Goal: Task Accomplishment & Management: Manage account settings

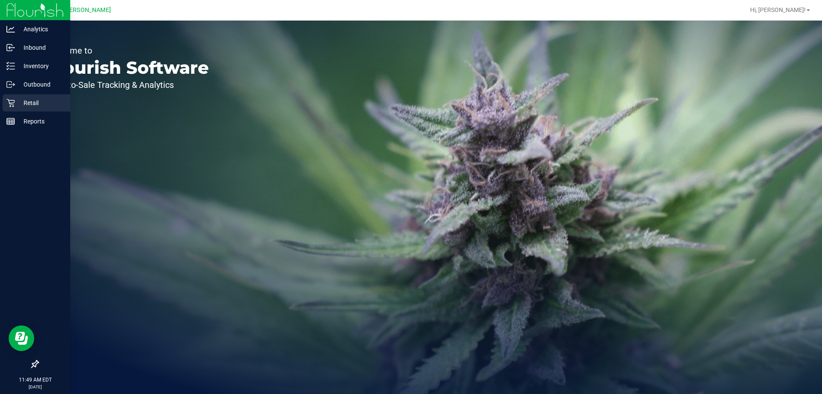
click at [29, 100] on p "Retail" at bounding box center [40, 103] width 51 height 10
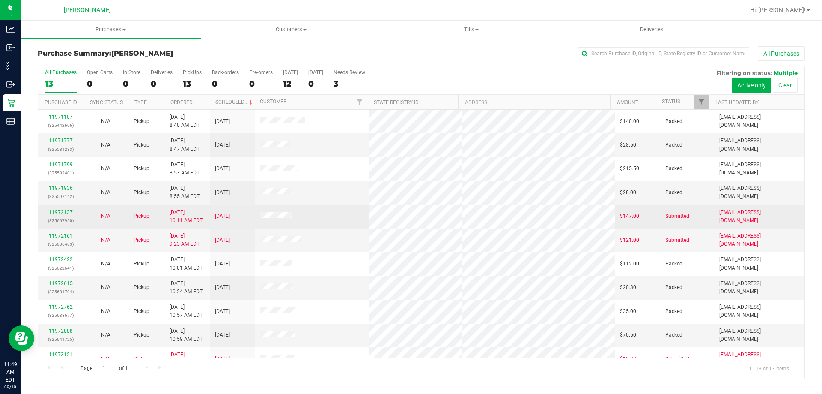
click at [64, 210] on link "11972137" at bounding box center [61, 212] width 24 height 6
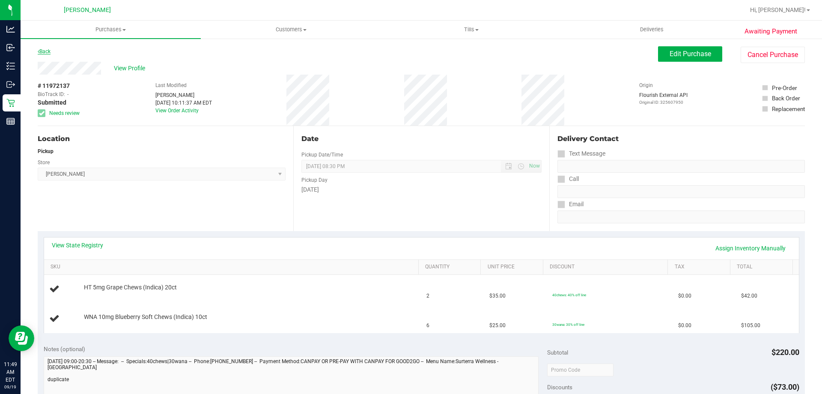
click at [45, 50] on link "Back" at bounding box center [44, 51] width 13 height 6
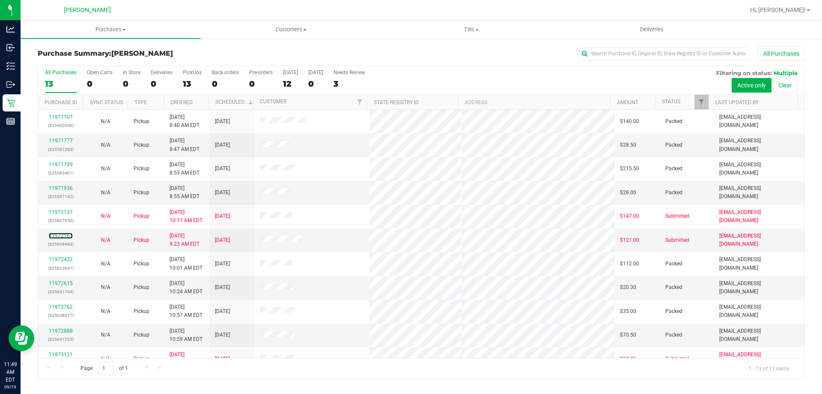
click at [66, 236] on link "11972161" at bounding box center [61, 236] width 24 height 6
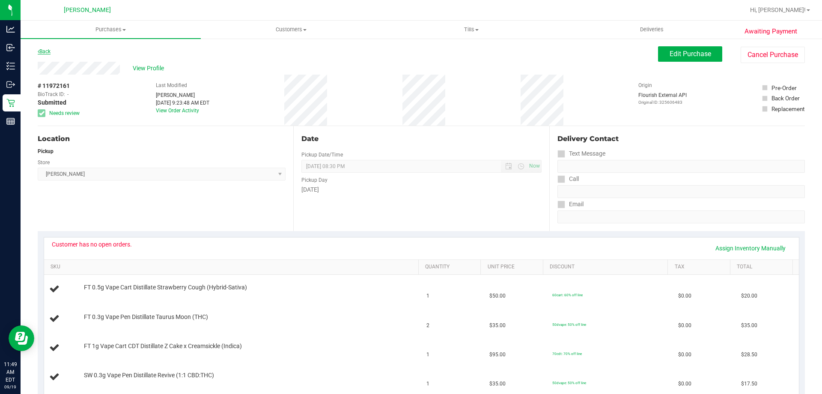
click at [45, 52] on link "Back" at bounding box center [44, 51] width 13 height 6
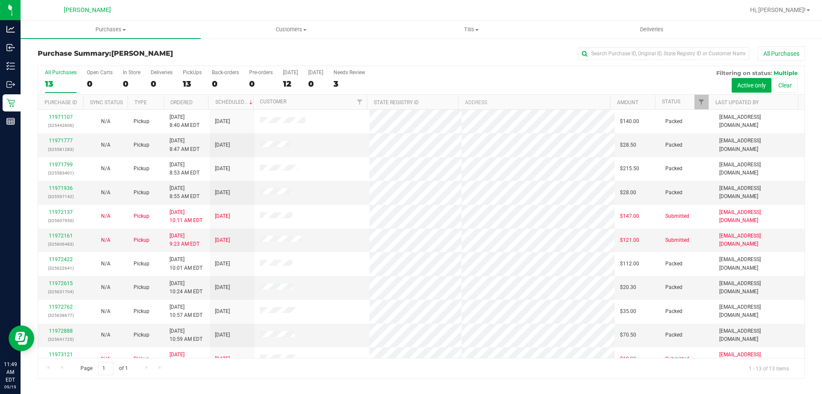
scroll to position [60, 0]
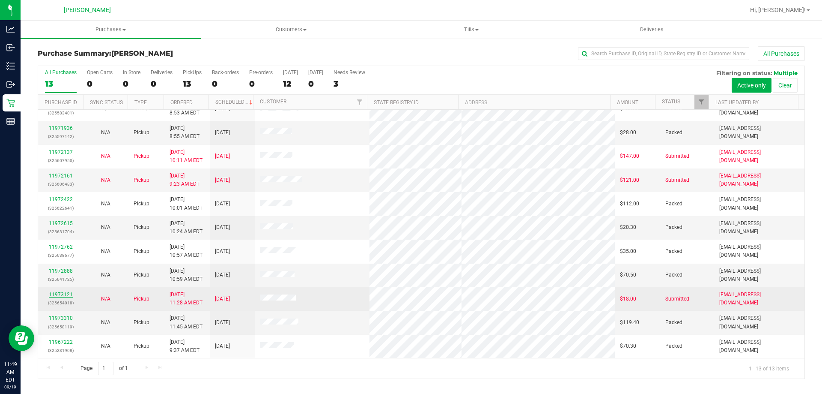
click at [66, 291] on link "11973121" at bounding box center [61, 294] width 24 height 6
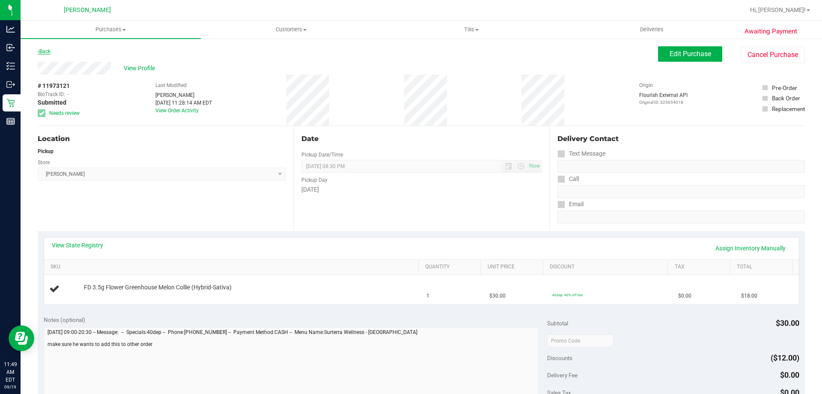
click at [48, 52] on link "Back" at bounding box center [44, 51] width 13 height 6
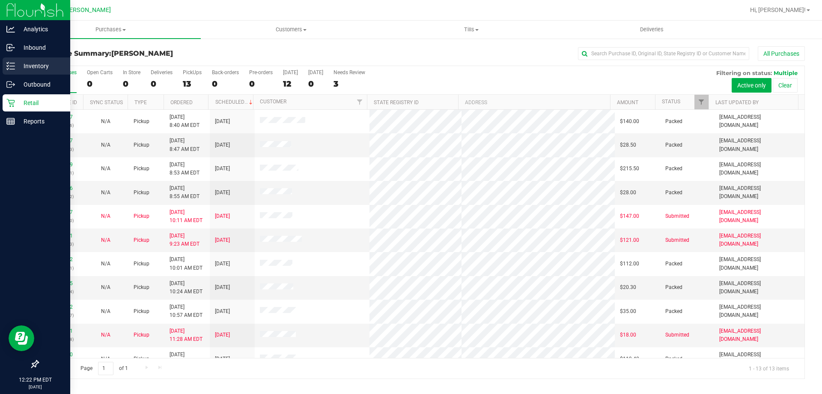
click at [20, 73] on div "Inventory" at bounding box center [37, 65] width 68 height 17
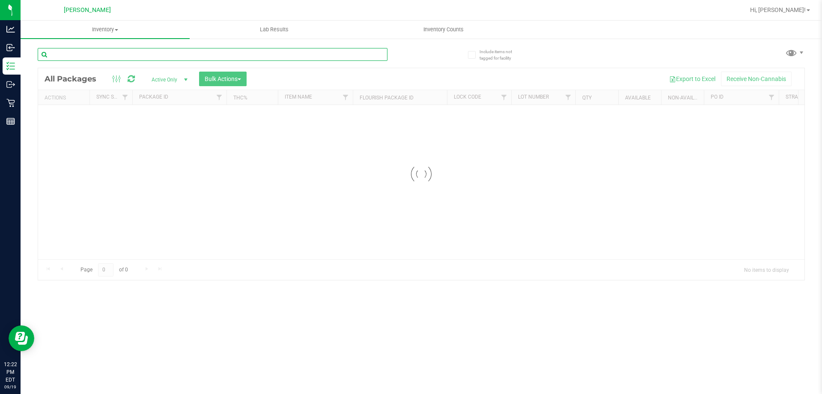
click at [103, 56] on input "text" at bounding box center [213, 54] width 350 height 13
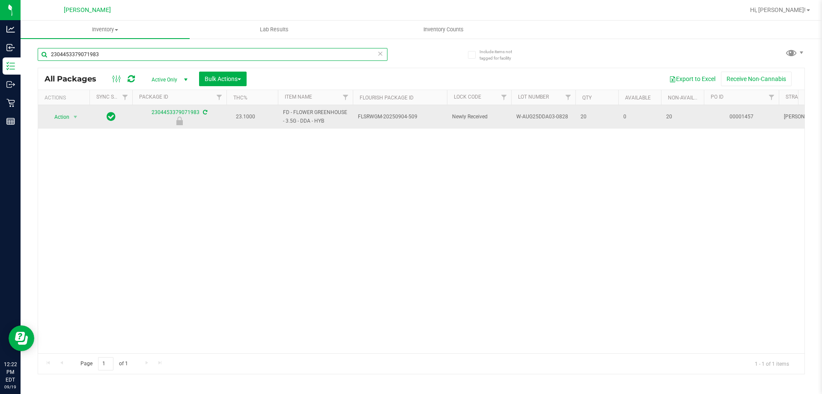
type input "2304453379071983"
click at [63, 116] on span "Action" at bounding box center [58, 117] width 23 height 12
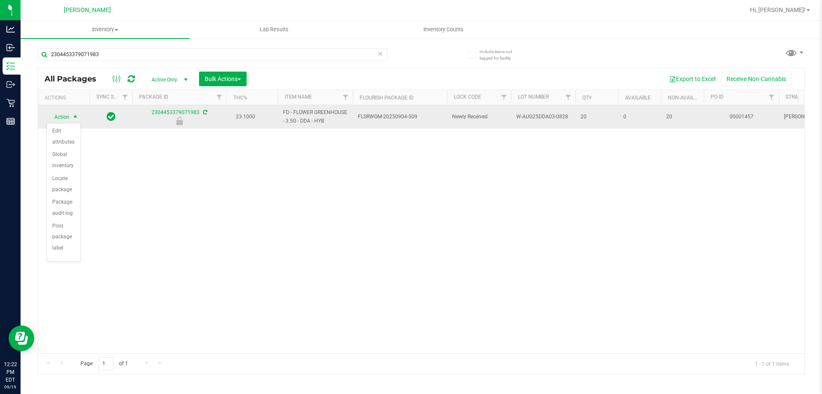
scroll to position [62, 0]
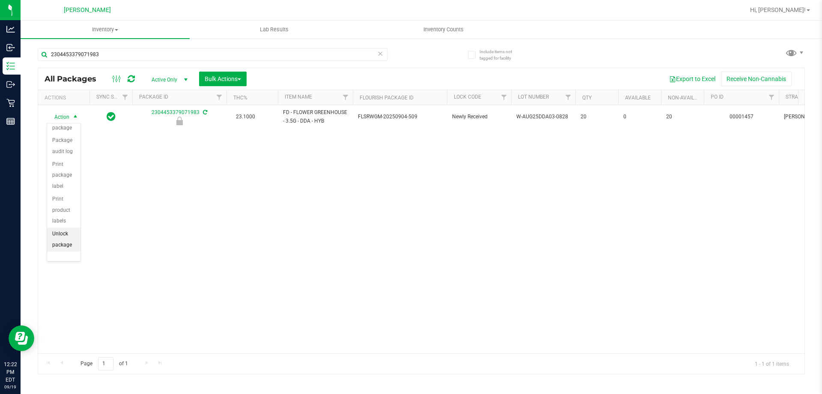
click at [62, 244] on li "Unlock package" at bounding box center [63, 239] width 33 height 24
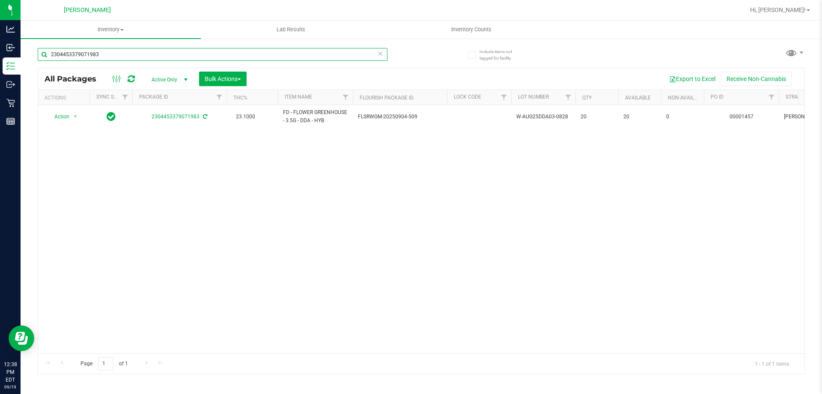
click at [114, 52] on input "2304453379071983" at bounding box center [213, 54] width 350 height 13
type input "2"
type input "0249024938391551"
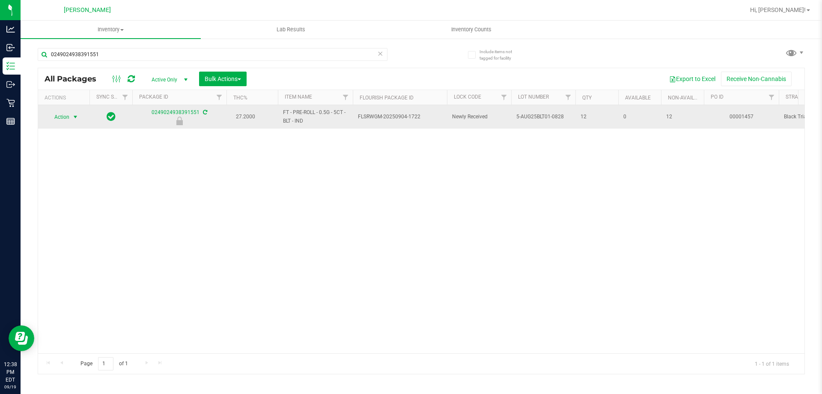
click at [72, 116] on span "select" at bounding box center [75, 116] width 7 height 7
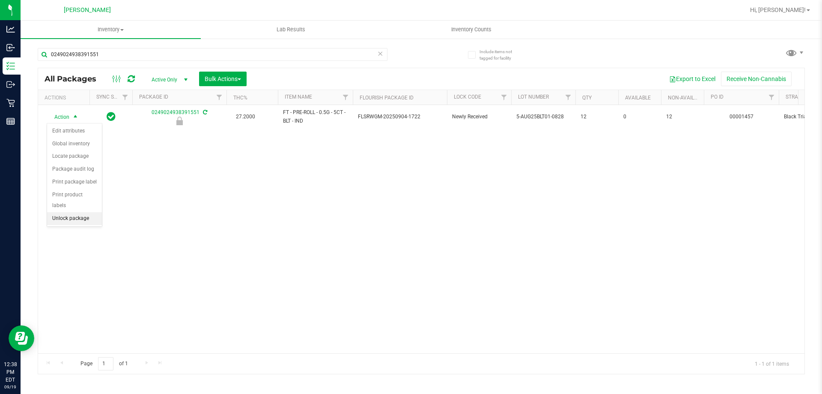
click at [81, 212] on li "Unlock package" at bounding box center [74, 218] width 55 height 13
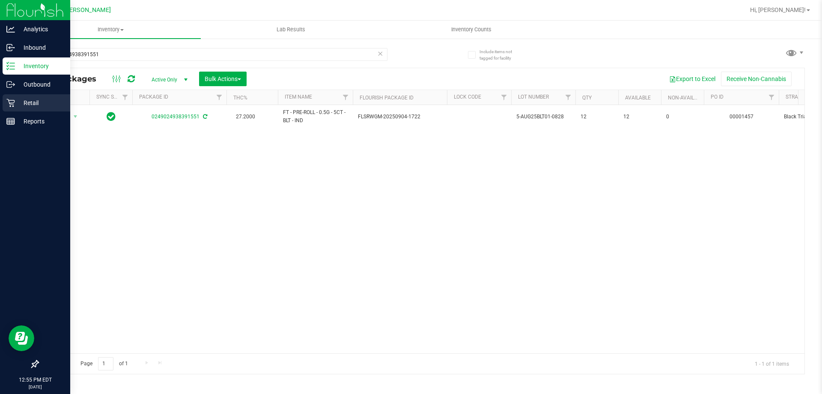
click at [29, 103] on p "Retail" at bounding box center [40, 103] width 51 height 10
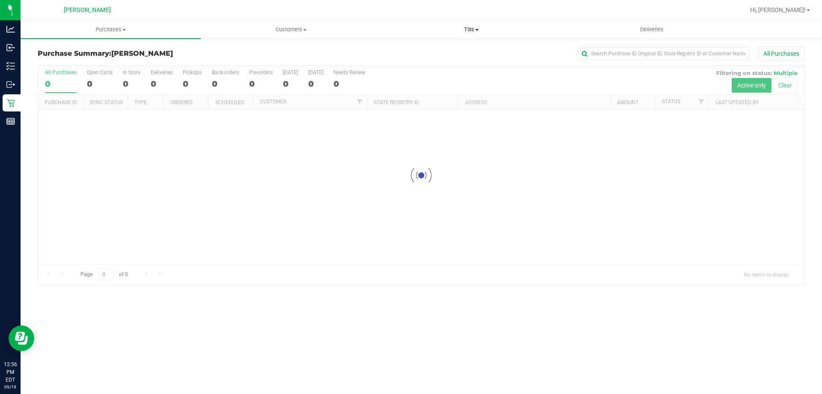
click at [468, 33] on span "Tills" at bounding box center [471, 30] width 179 height 8
click at [464, 47] on li "Manage tills" at bounding box center [471, 52] width 180 height 10
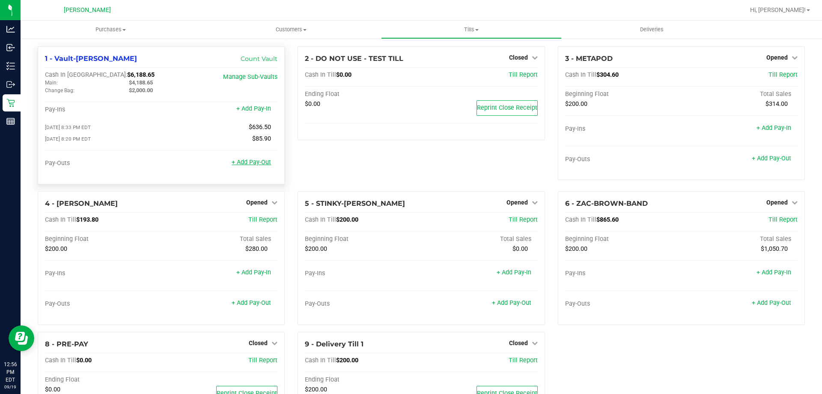
click at [255, 164] on link "+ Add Pay-Out" at bounding box center [251, 161] width 39 height 7
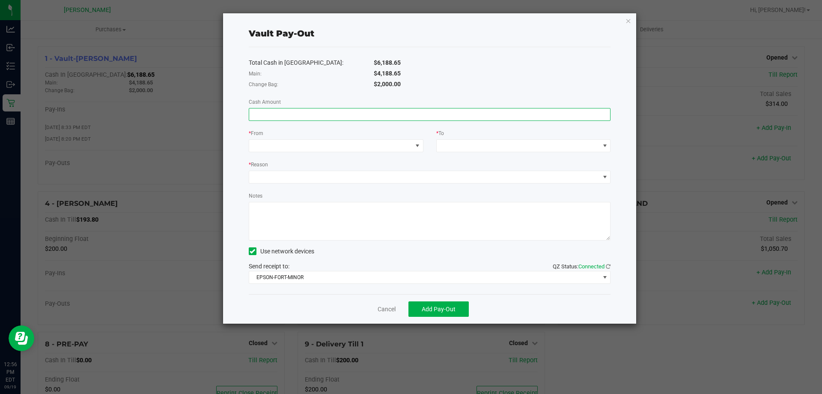
click at [360, 113] on input at bounding box center [429, 114] width 361 height 12
type input "$4,188.65"
click at [317, 147] on span at bounding box center [330, 146] width 163 height 12
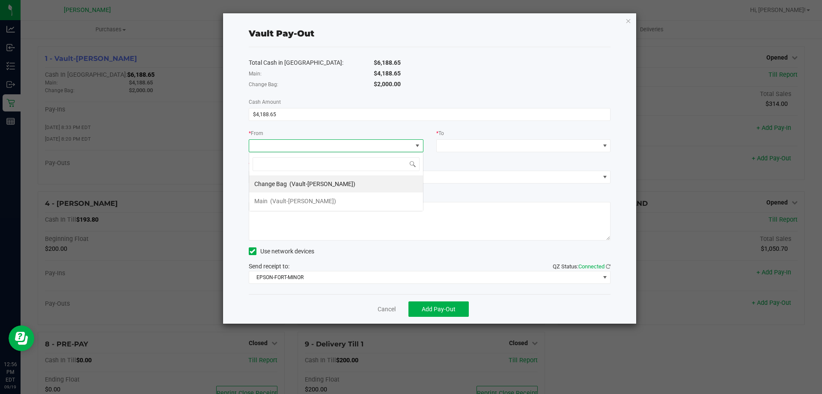
scroll to position [13, 175]
drag, startPoint x: 291, startPoint y: 198, endPoint x: 374, endPoint y: 171, distance: 87.2
click at [295, 196] on div "Main (Vault-[PERSON_NAME])" at bounding box center [295, 200] width 82 height 15
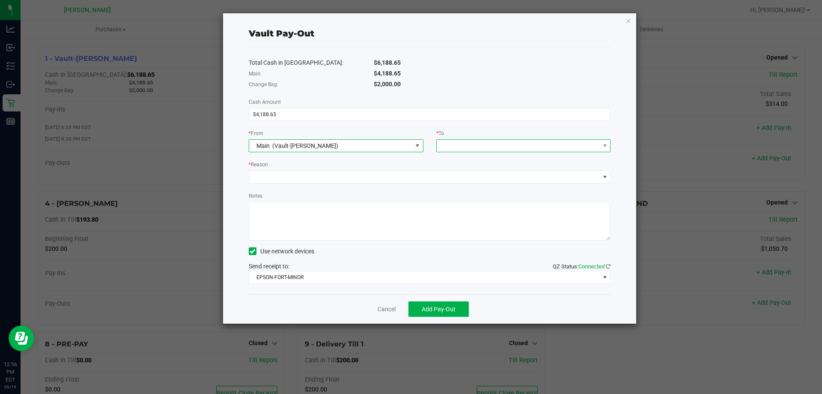
click at [447, 146] on span at bounding box center [518, 146] width 163 height 12
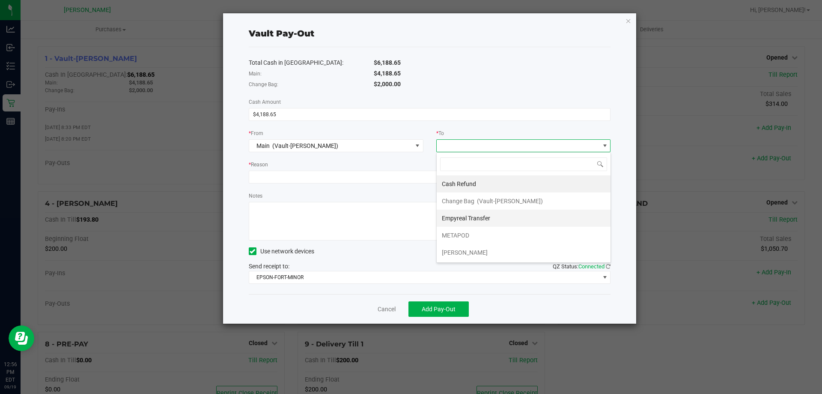
click at [458, 215] on span "Empyreal Transfer" at bounding box center [466, 218] width 48 height 7
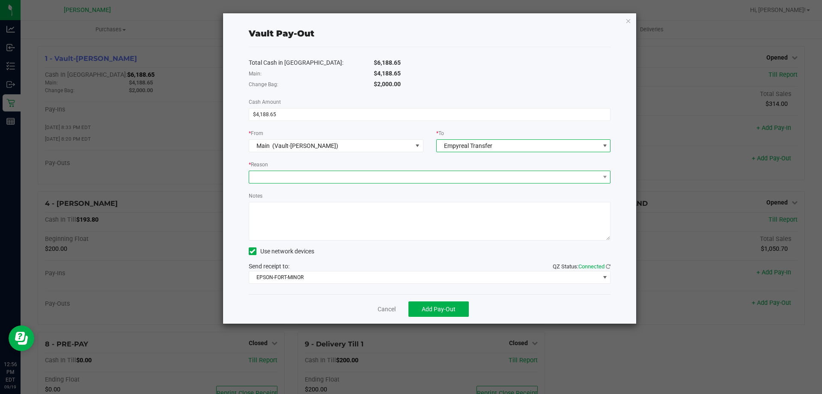
click at [304, 175] on span at bounding box center [424, 177] width 351 height 12
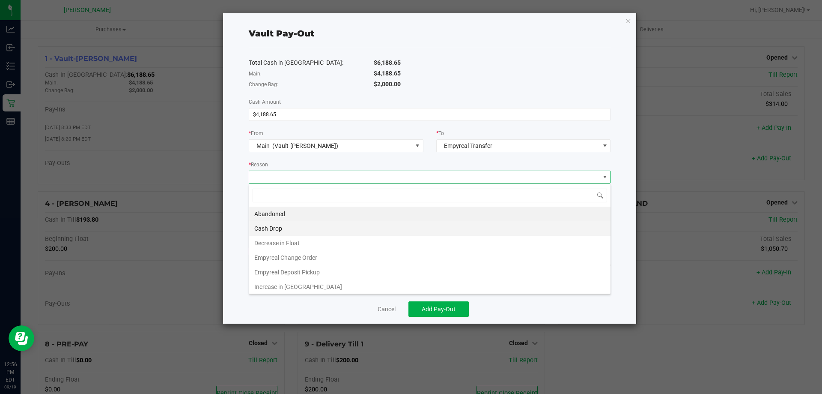
scroll to position [13, 362]
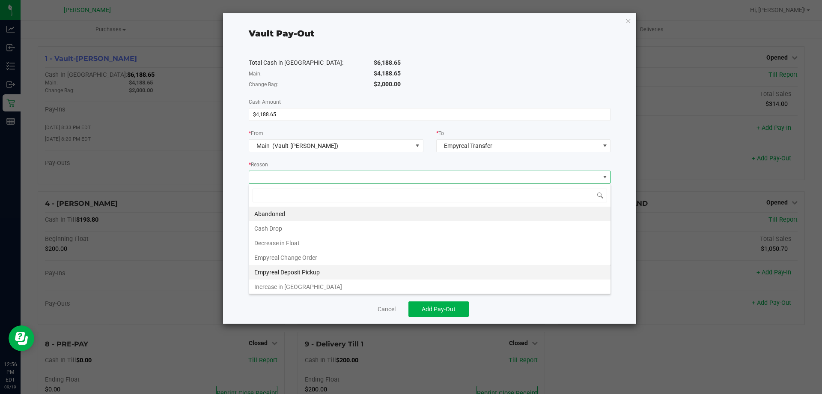
click at [307, 268] on li "Empyreal Deposit Pickup" at bounding box center [429, 272] width 361 height 15
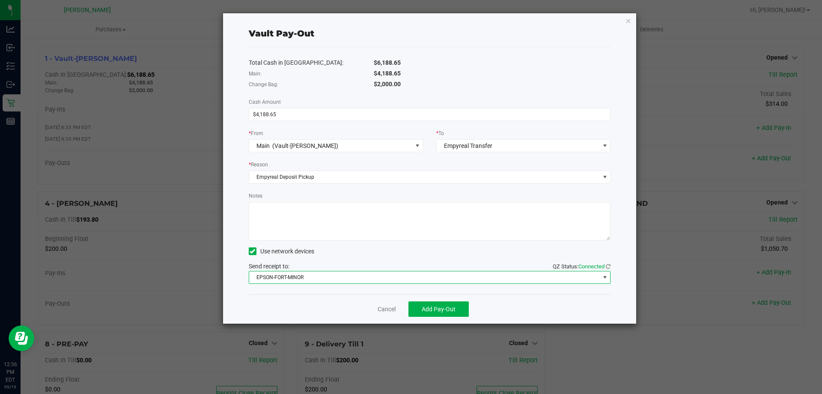
click at [371, 273] on span "EPSON-FORT-MINOR" at bounding box center [424, 277] width 351 height 12
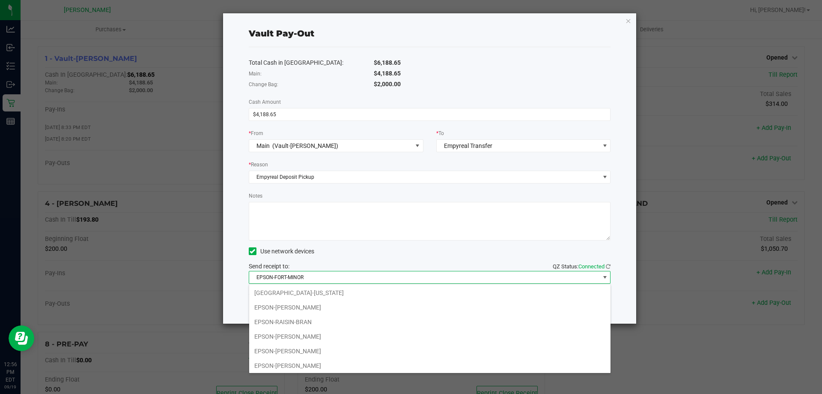
scroll to position [104, 0]
click at [364, 343] on li "EPSON-[PERSON_NAME]" at bounding box center [429, 349] width 361 height 15
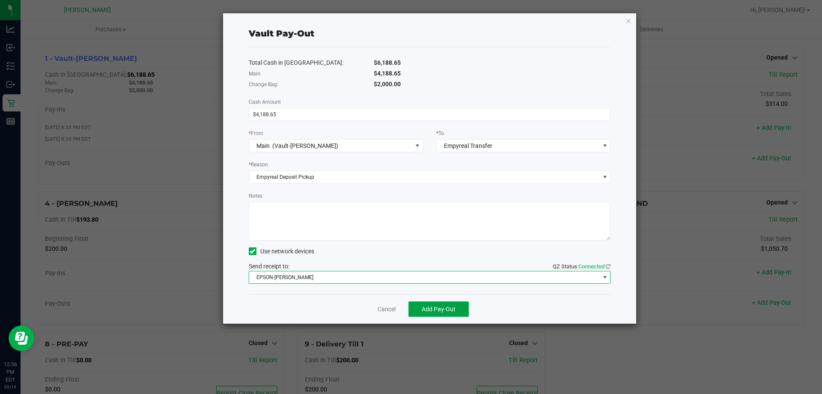
click at [455, 301] on button "Add Pay-Out" at bounding box center [439, 308] width 60 height 15
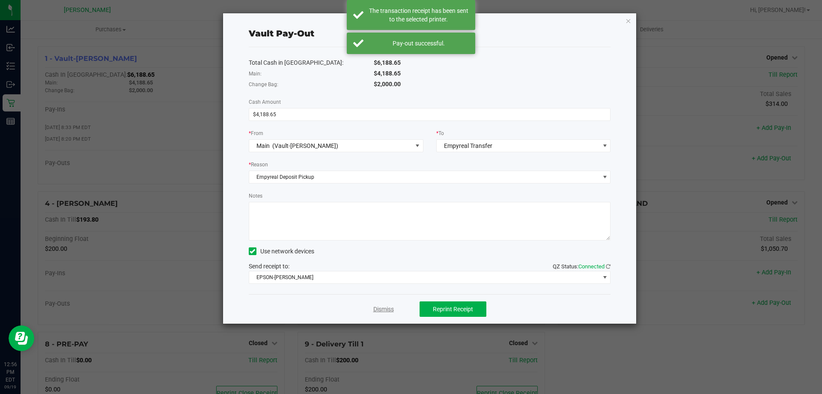
click at [376, 308] on link "Dismiss" at bounding box center [383, 308] width 21 height 9
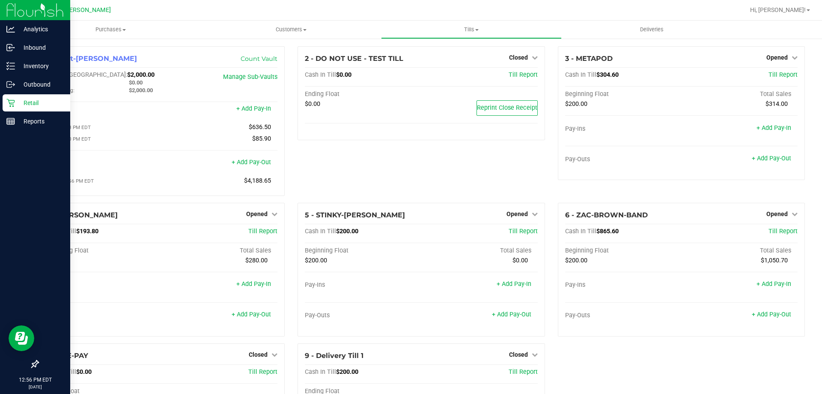
click at [17, 99] on p "Retail" at bounding box center [40, 103] width 51 height 10
